Goal: Task Accomplishment & Management: Manage account settings

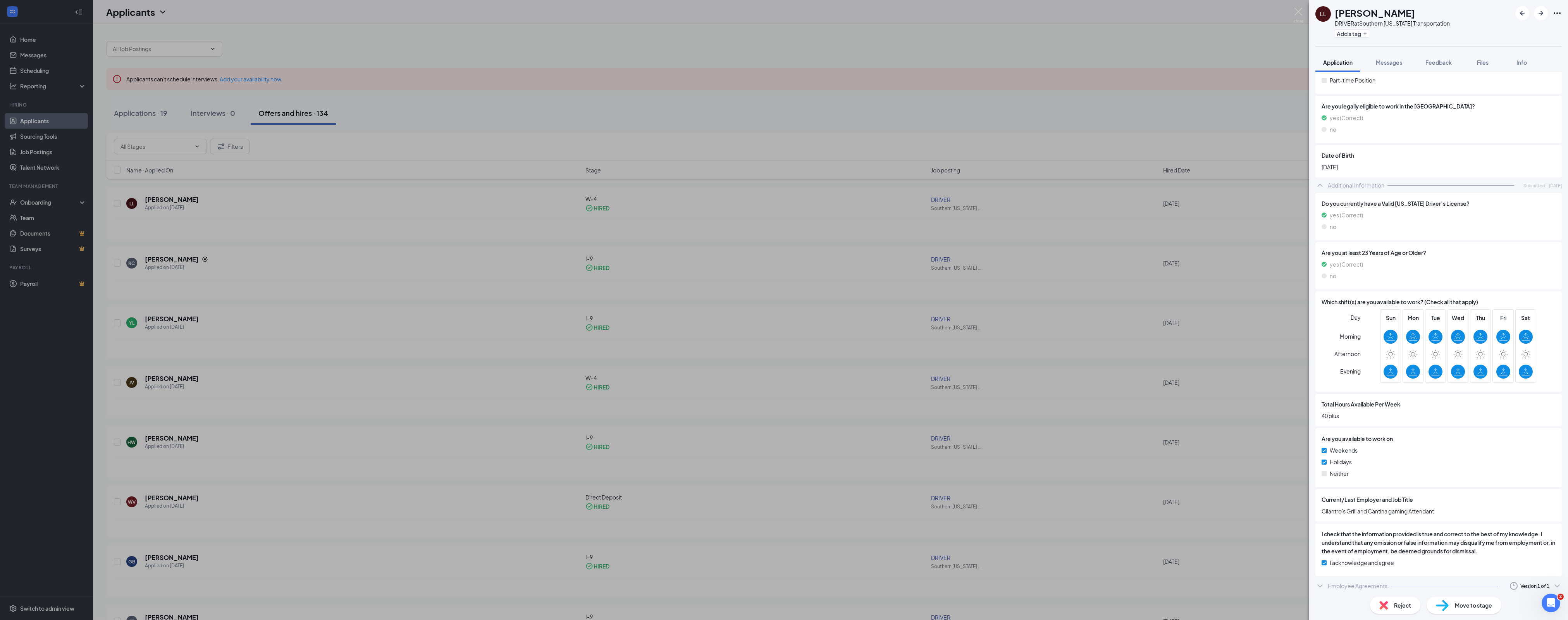
scroll to position [223, 0]
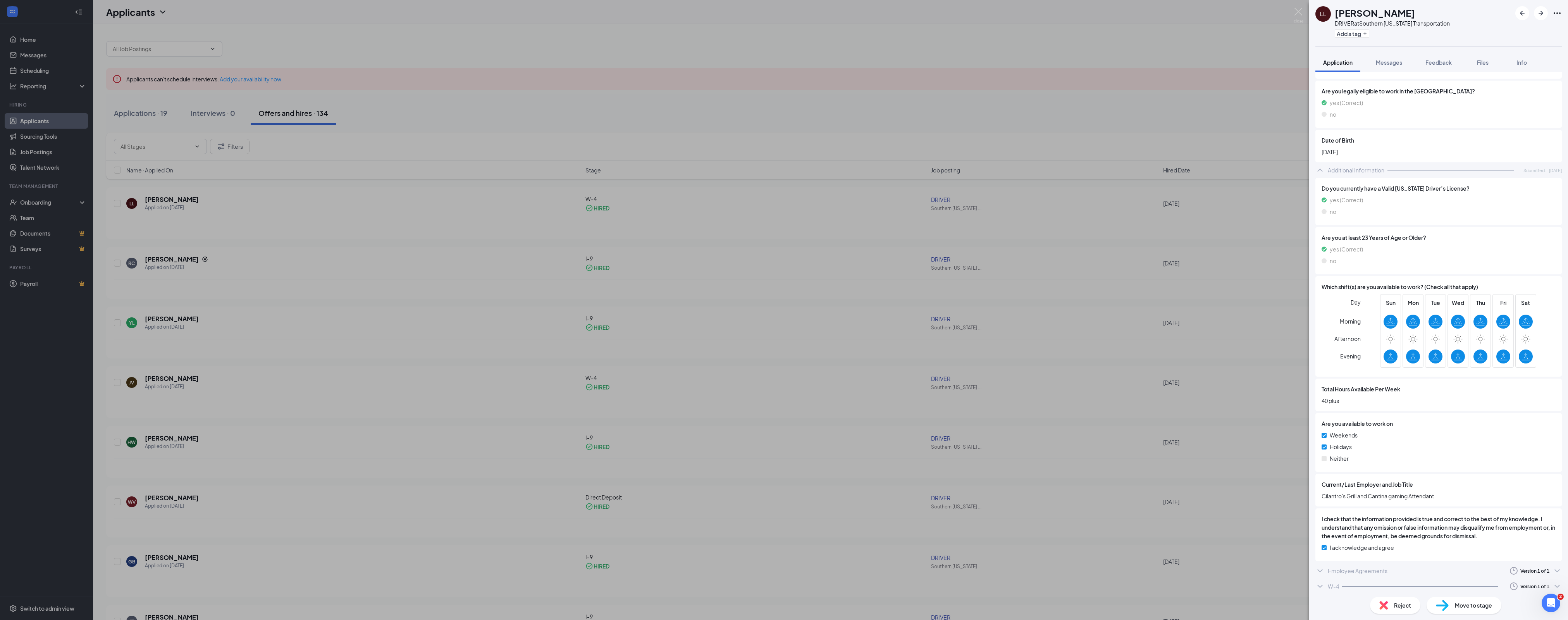
scroll to position [238, 0]
click at [1514, 582] on icon "Clock" at bounding box center [1514, 587] width 9 height 9
click at [1332, 583] on div "W-4" at bounding box center [1334, 587] width 12 height 8
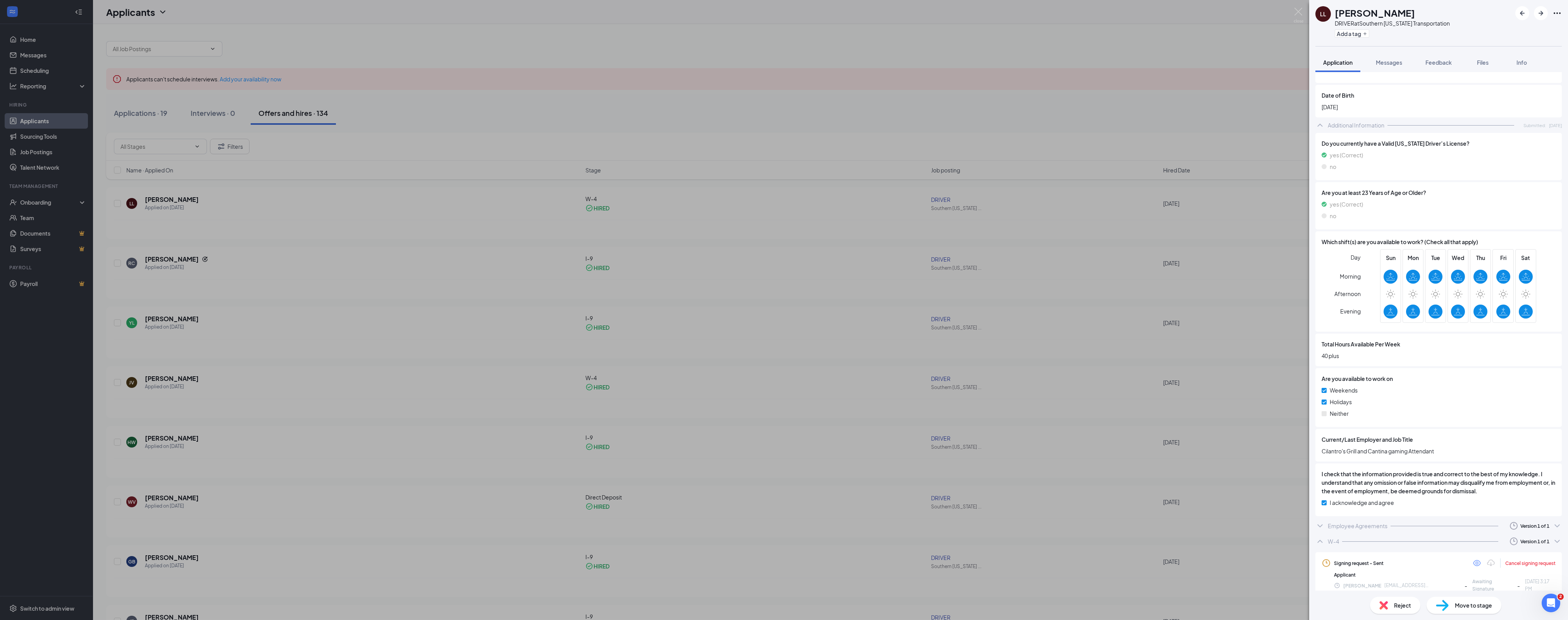
scroll to position [284, 0]
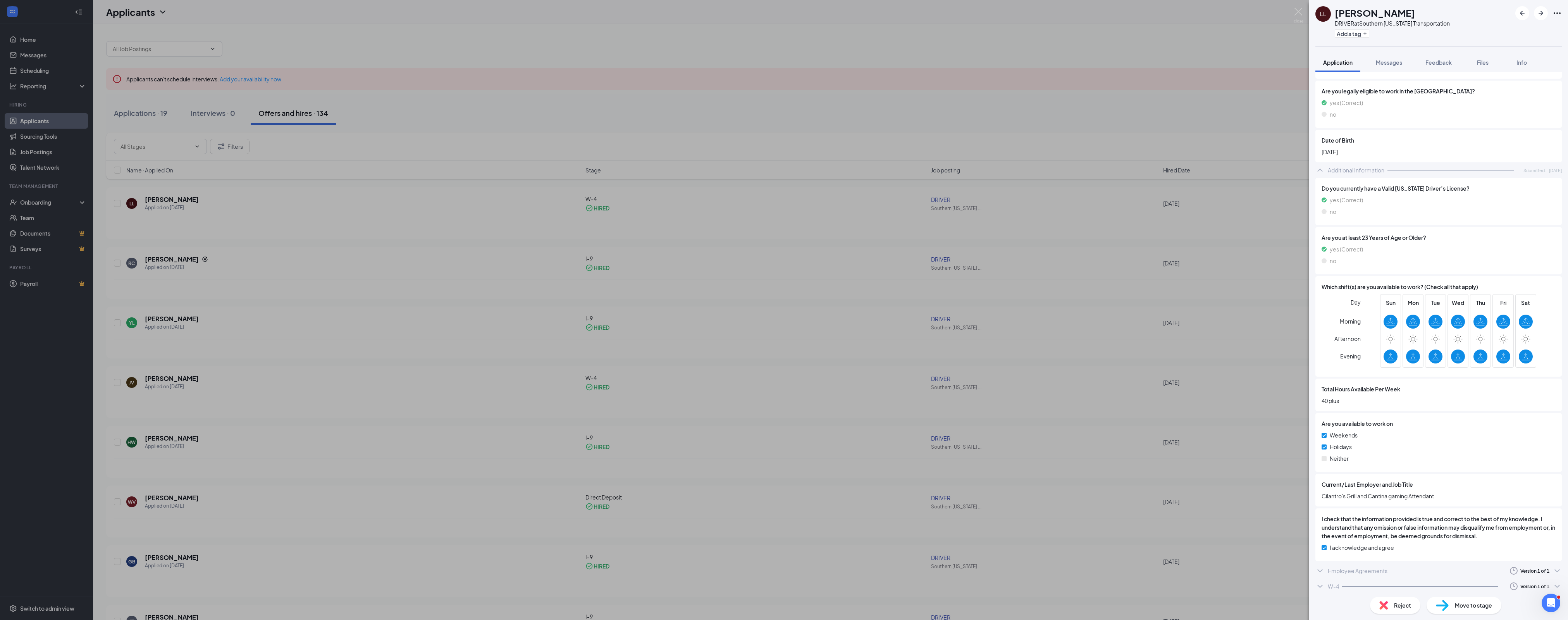
scroll to position [238, 0]
click at [1334, 585] on div "W-4" at bounding box center [1334, 587] width 12 height 8
click at [1334, 567] on div "Employee Agreements" at bounding box center [1358, 571] width 60 height 8
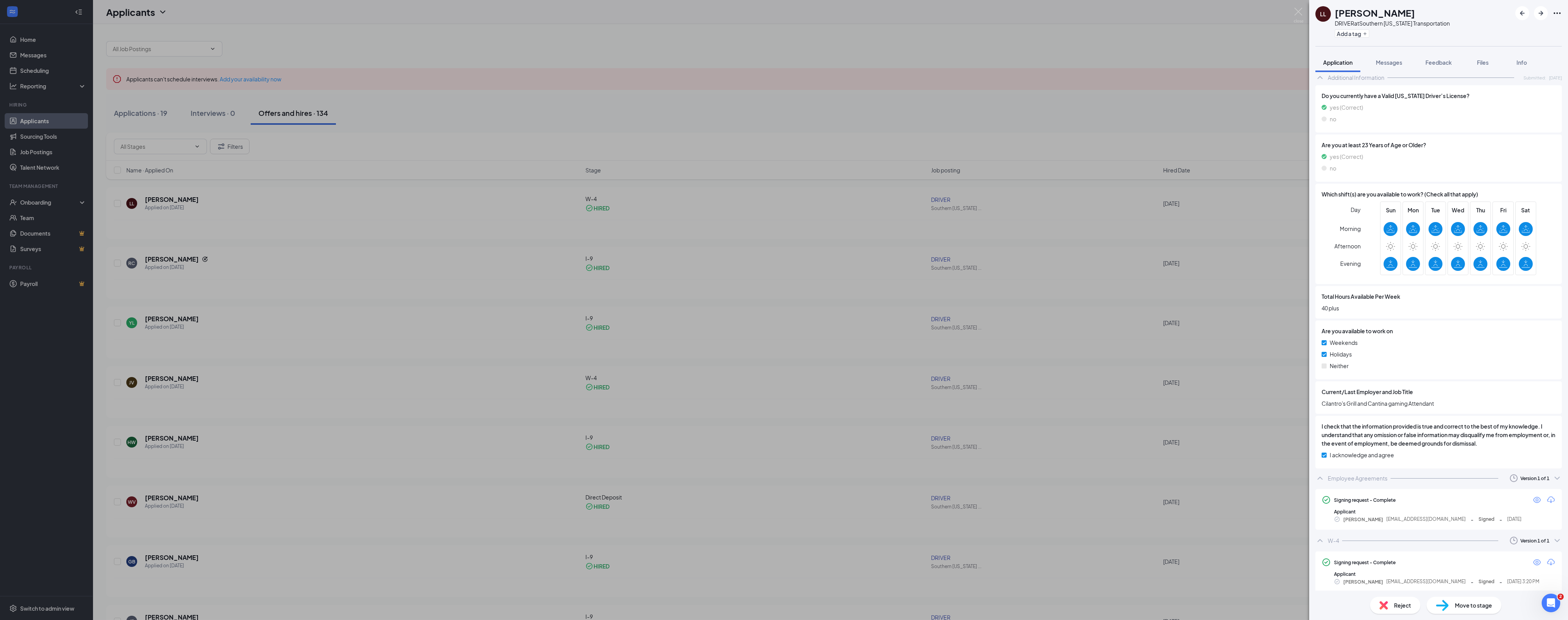
scroll to position [330, 0]
click at [1463, 599] on div "Move to stage" at bounding box center [1464, 605] width 75 height 17
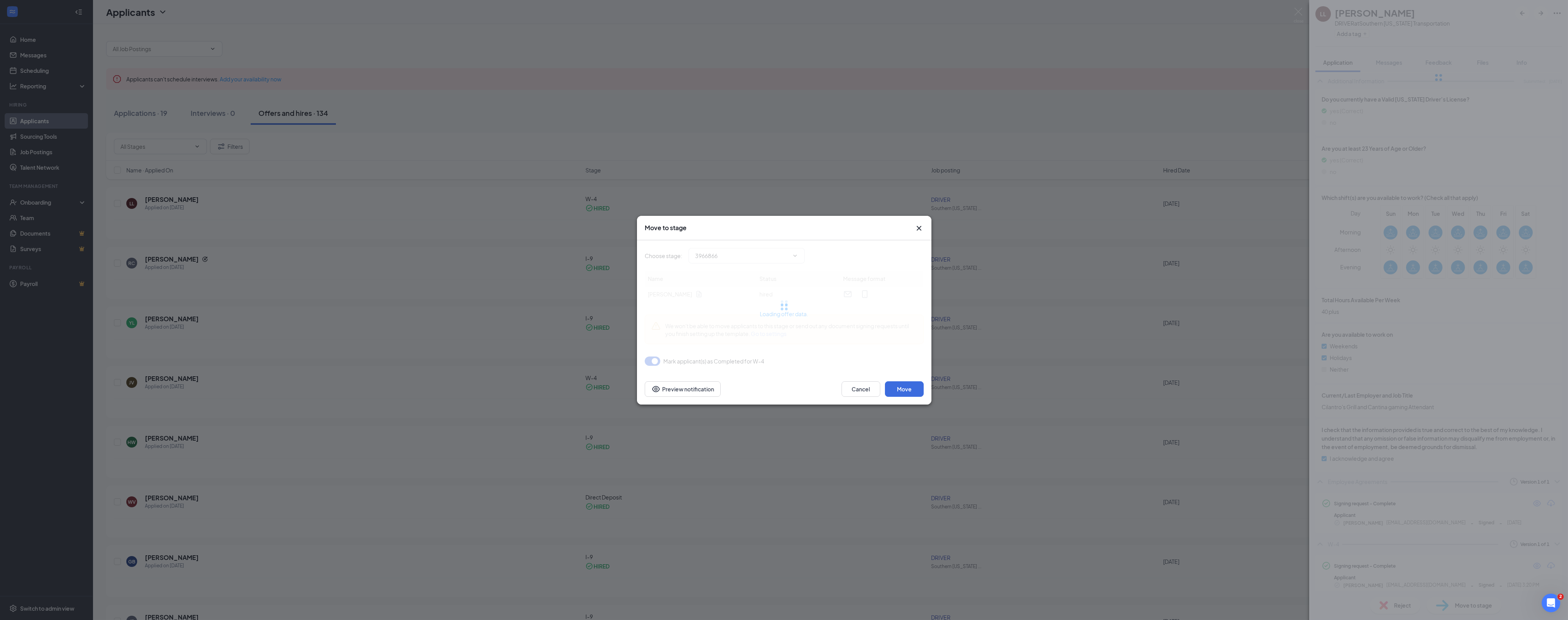
type input "Direct Deposit (next stage)"
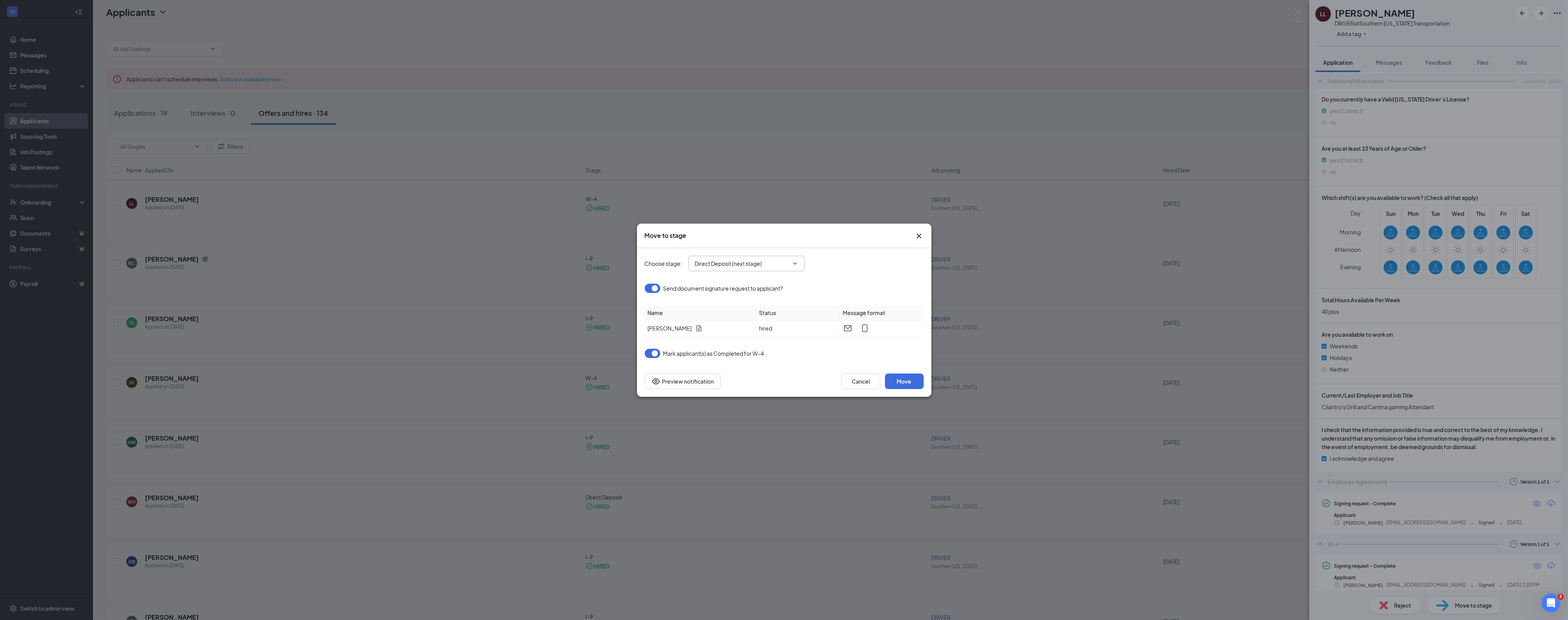
click at [784, 267] on input "Direct Deposit (next stage)" at bounding box center [742, 264] width 94 height 9
click at [911, 378] on button "Move" at bounding box center [904, 381] width 38 height 15
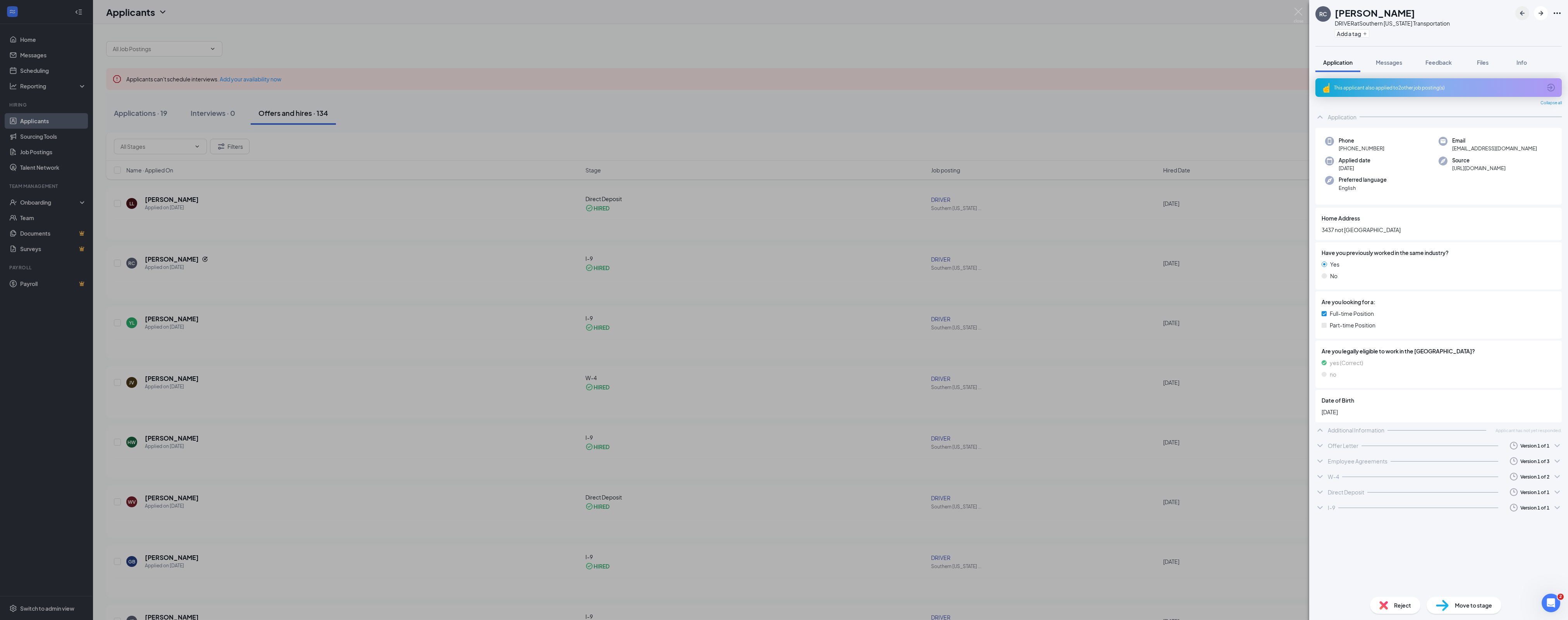
click at [1524, 14] on icon "ArrowLeftNew" at bounding box center [1522, 13] width 9 height 9
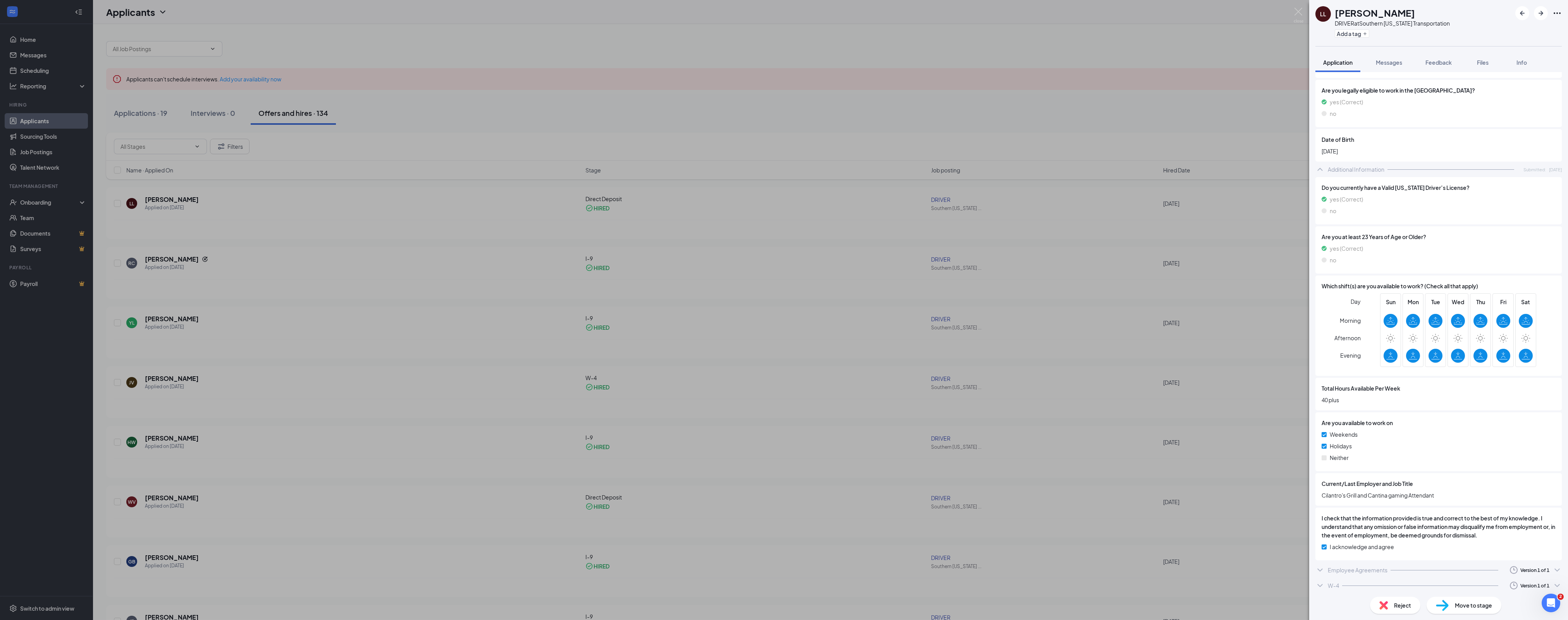
scroll to position [238, 0]
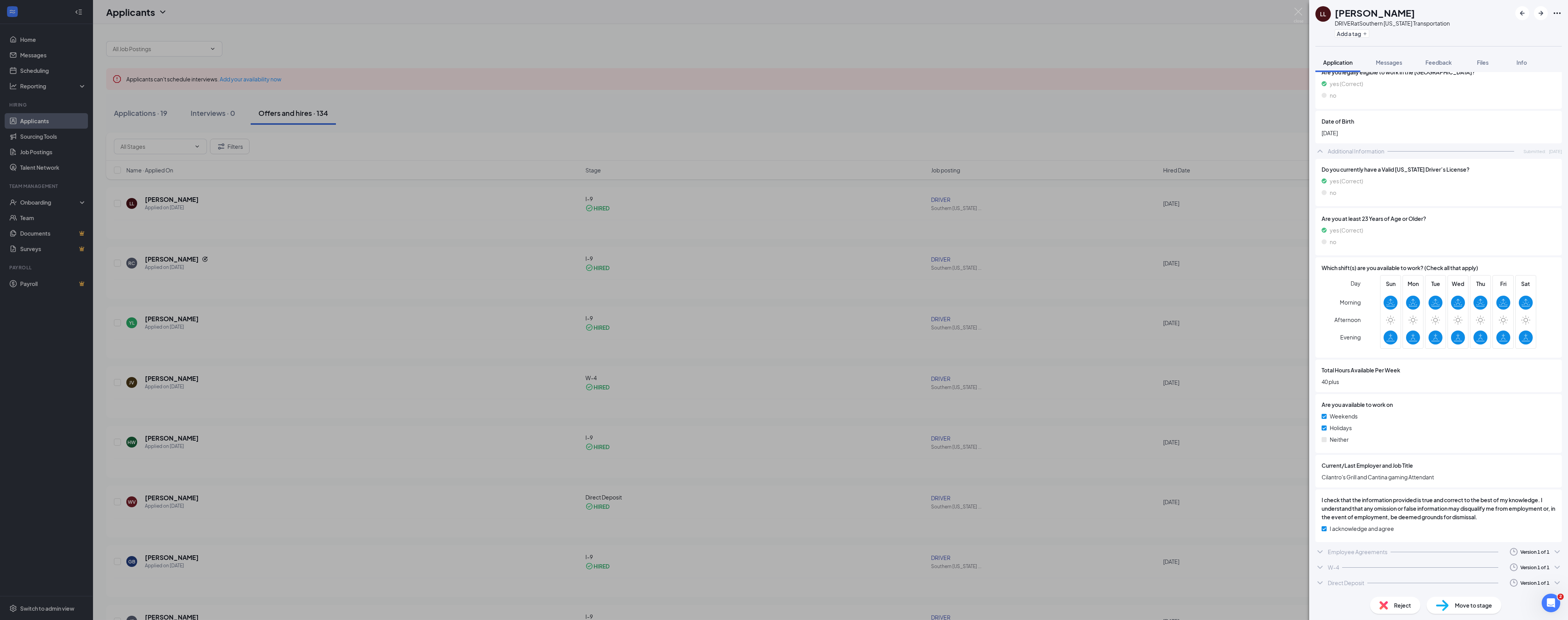
scroll to position [253, 0]
click at [1342, 586] on div "Direct Deposit" at bounding box center [1346, 587] width 37 height 8
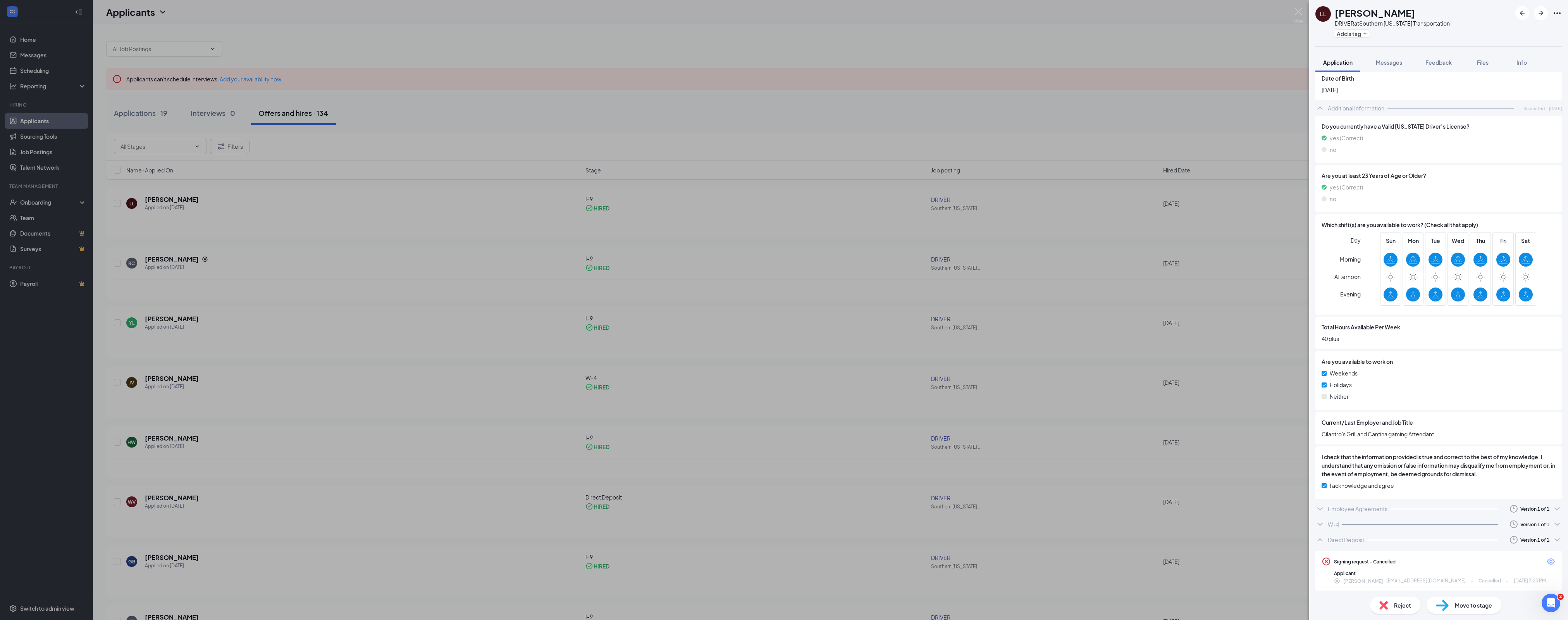
scroll to position [300, 0]
click at [1474, 603] on span "Move to stage" at bounding box center [1474, 606] width 38 height 9
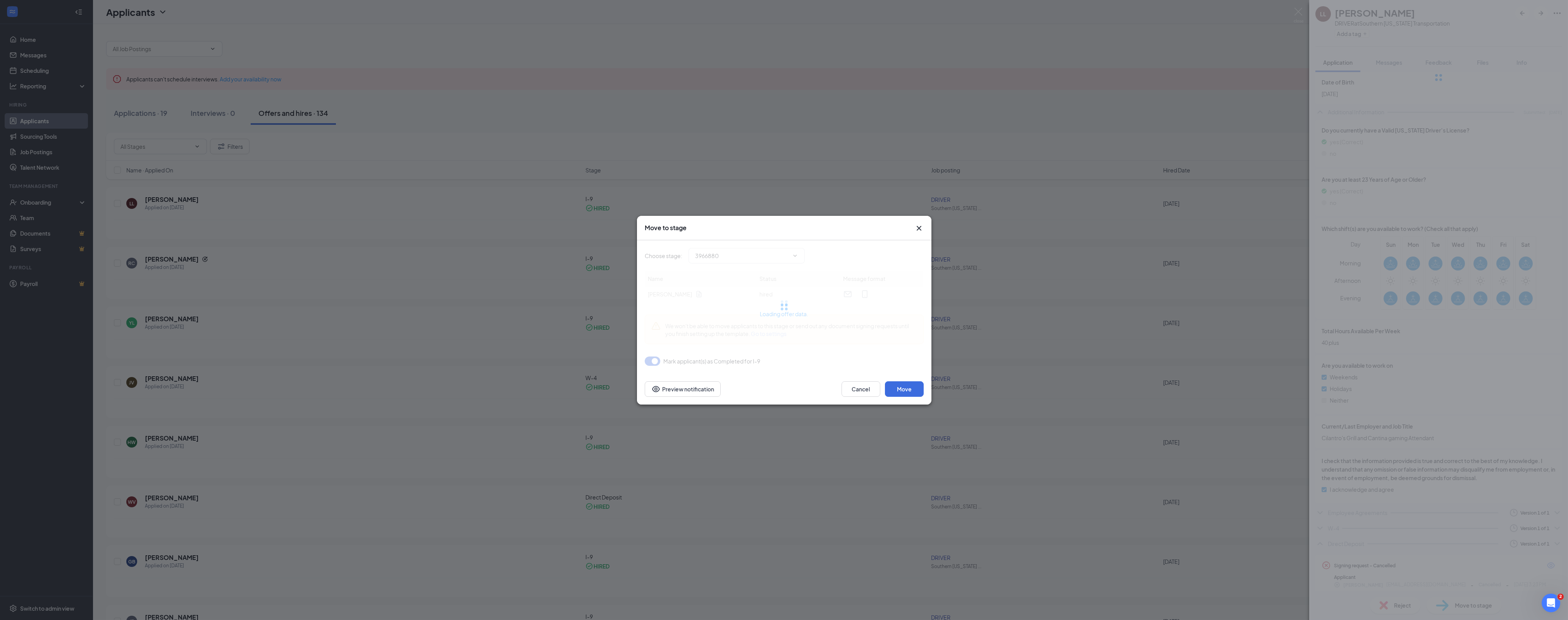
type input "I-9 (current stage)"
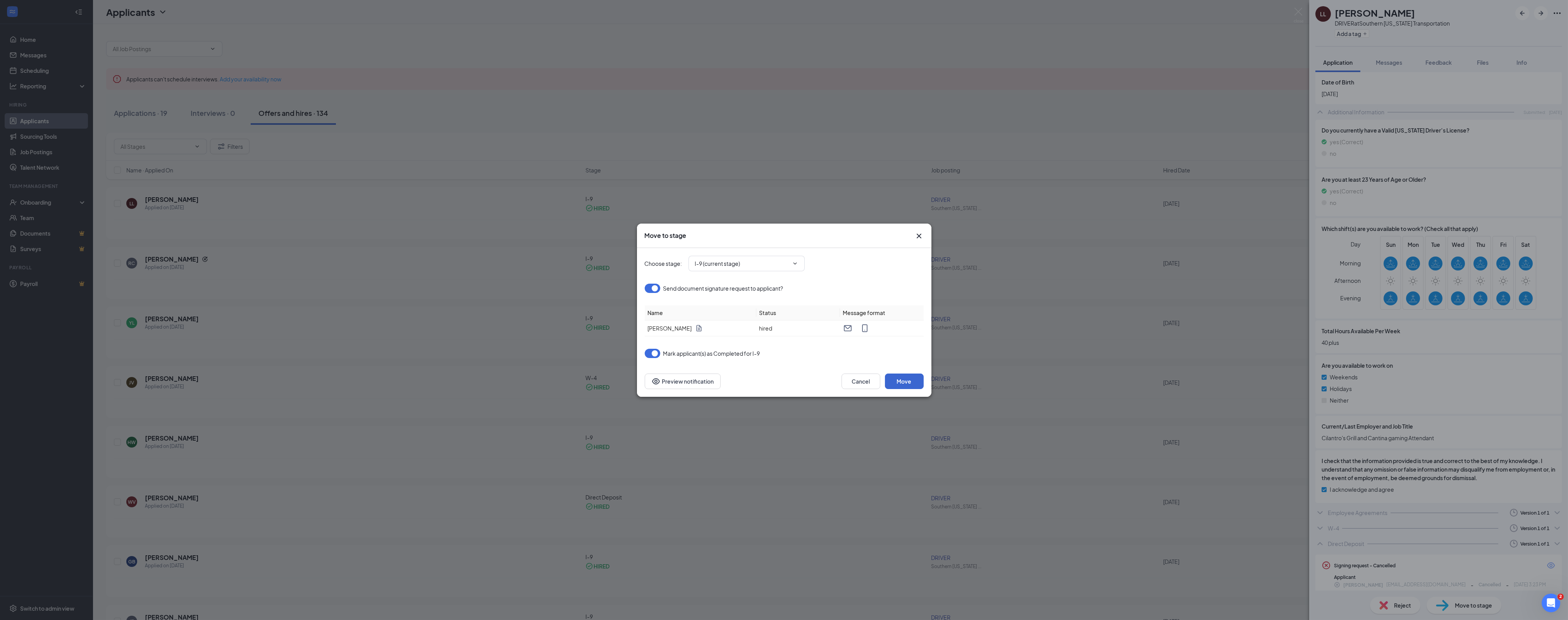
click at [906, 383] on button "Move" at bounding box center [904, 381] width 38 height 15
click at [796, 268] on span "I-9 (current stage)" at bounding box center [747, 263] width 116 height 15
click at [787, 261] on input "I-9 (current stage)" at bounding box center [742, 264] width 94 height 9
click at [874, 261] on div "Choose stage : I-9 (current stage) Application Additional Information Schedule …" at bounding box center [784, 263] width 279 height 15
click at [921, 234] on icon "Cross" at bounding box center [919, 236] width 9 height 9
